Goal: Navigation & Orientation: Find specific page/section

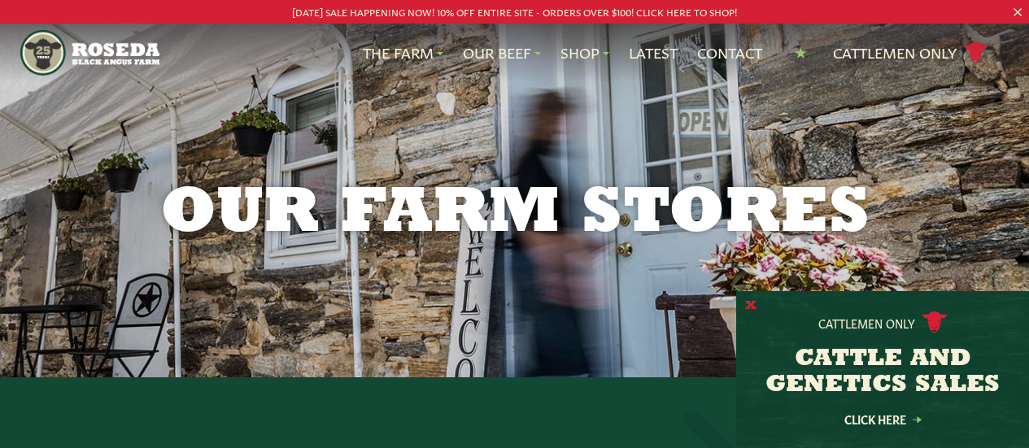
click at [749, 306] on button "X" at bounding box center [750, 306] width 11 height 17
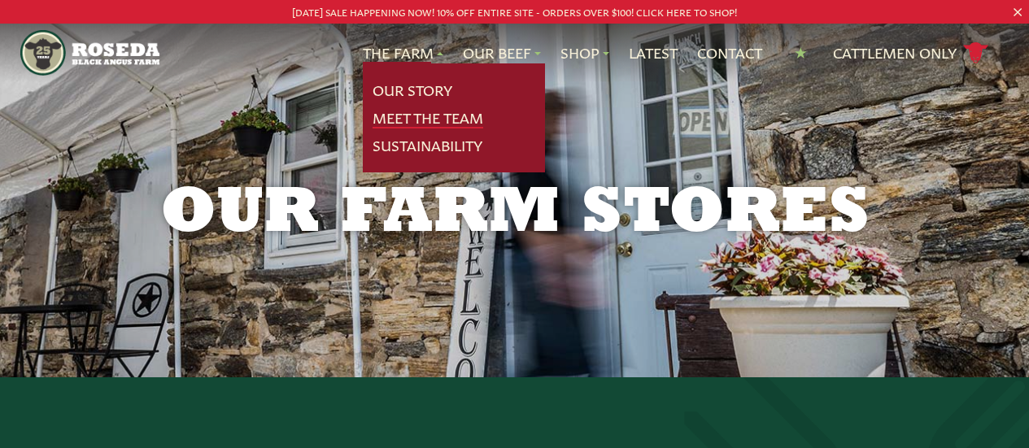
click at [423, 115] on link "Meet The Team" at bounding box center [427, 117] width 111 height 21
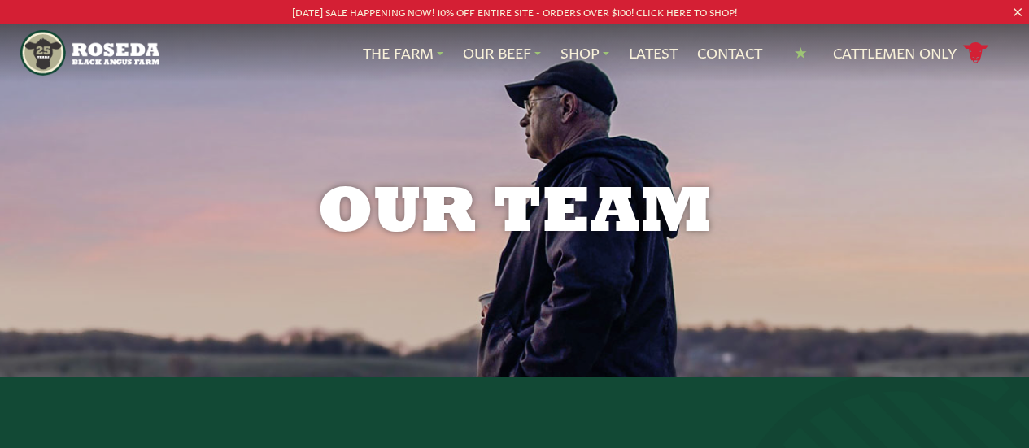
click at [506, 9] on p "[DATE] SALE HAPPENING NOW! 10% OFF ENTIRE SITE - ORDERS OVER $100! CLICK HERE T…" at bounding box center [514, 11] width 926 height 17
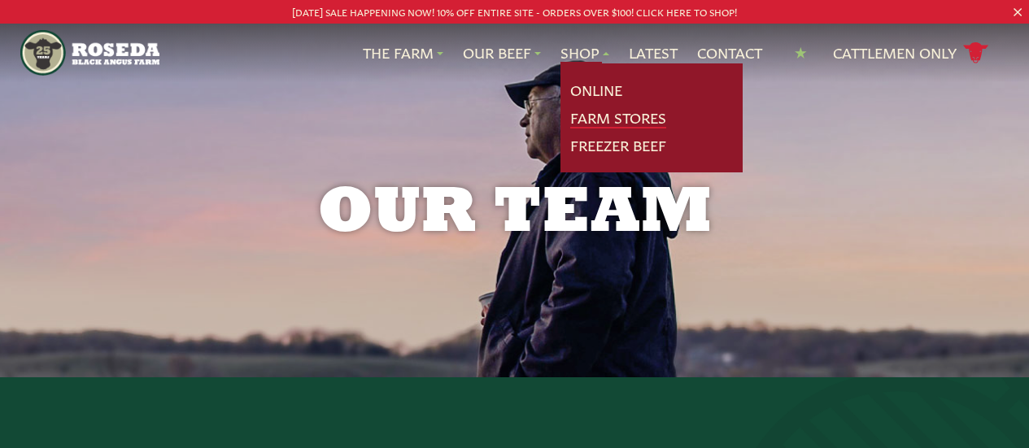
click at [583, 115] on link "Farm Stores" at bounding box center [618, 117] width 96 height 21
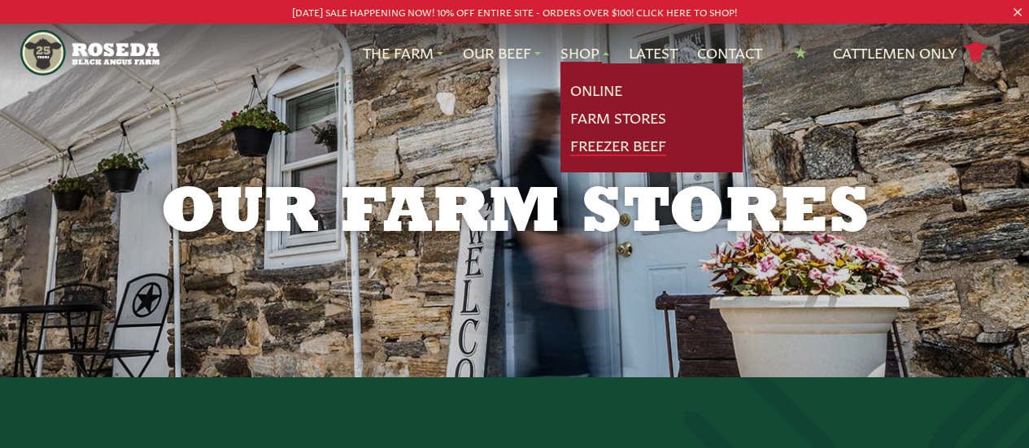
click at [587, 142] on link "Freezer Beef" at bounding box center [618, 145] width 96 height 21
